Goal: Information Seeking & Learning: Learn about a topic

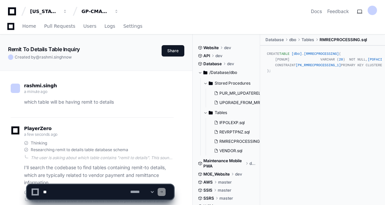
scroll to position [412, 0]
click at [12, 26] on span "Home" at bounding box center [15, 26] width 14 height 4
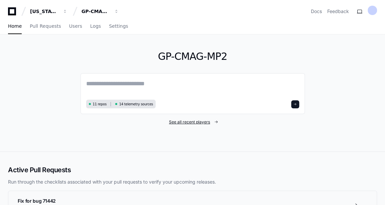
click at [190, 121] on span "See all recent players" at bounding box center [189, 121] width 41 height 5
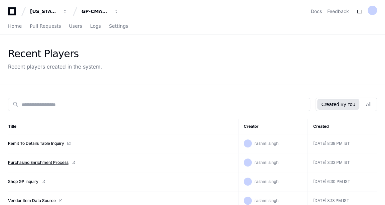
click at [24, 162] on link "Purchasing Enrichment Process" at bounding box center [38, 162] width 60 height 5
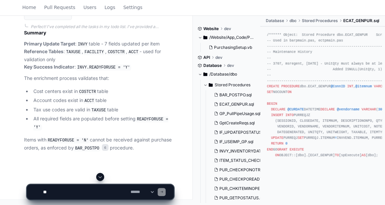
scroll to position [4717, 0]
